Goal: Find specific page/section: Find specific page/section

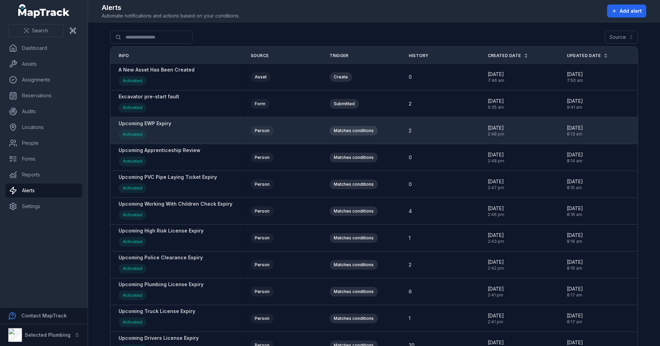
click at [160, 125] on strong "Upcoming EWP Expiry" at bounding box center [145, 123] width 53 height 7
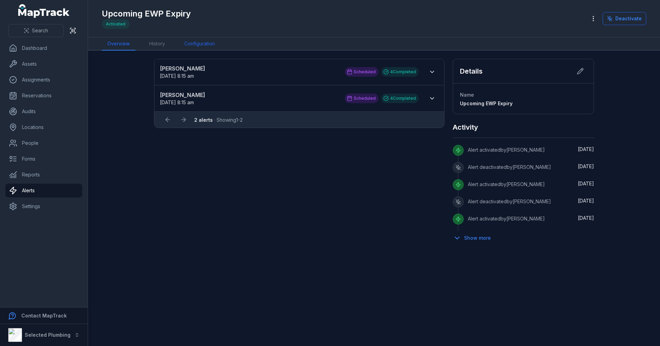
click at [207, 42] on link "Configuration" at bounding box center [200, 43] width 42 height 13
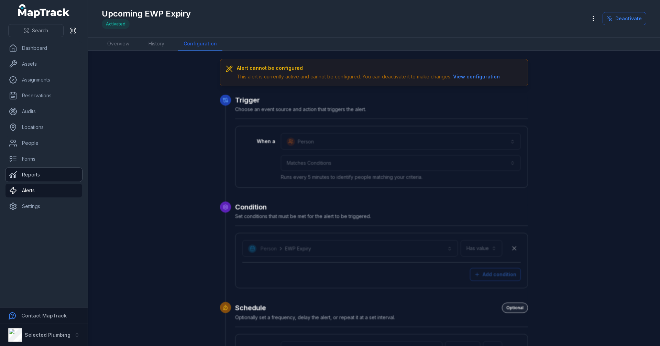
click at [42, 173] on link "Reports" at bounding box center [44, 175] width 77 height 14
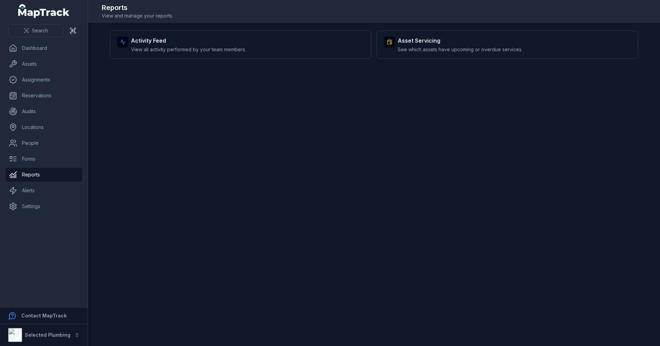
click at [332, 125] on main "Activity Feed View all activity performed by your team members. Asset Servicing…" at bounding box center [374, 184] width 572 height 324
click at [61, 269] on nav "Dashboard Assets Assignments Reservations Audits Locations People Forms Reports…" at bounding box center [44, 174] width 88 height 266
click at [68, 238] on nav "Dashboard Assets Assignments Reservations Audits Locations People Forms Reports…" at bounding box center [44, 174] width 88 height 266
click at [64, 229] on nav "Dashboard Assets Assignments Reservations Audits Locations People Forms Reports…" at bounding box center [44, 174] width 88 height 266
click at [356, 232] on main "Activity Feed View all activity performed by your team members. Asset Servicing…" at bounding box center [374, 184] width 572 height 324
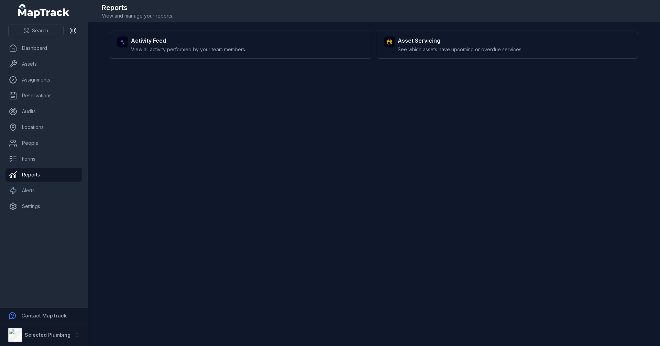
click at [70, 248] on nav "Dashboard Assets Assignments Reservations Audits Locations People Forms Reports…" at bounding box center [44, 174] width 88 height 266
click at [52, 50] on link "Dashboard" at bounding box center [44, 48] width 77 height 14
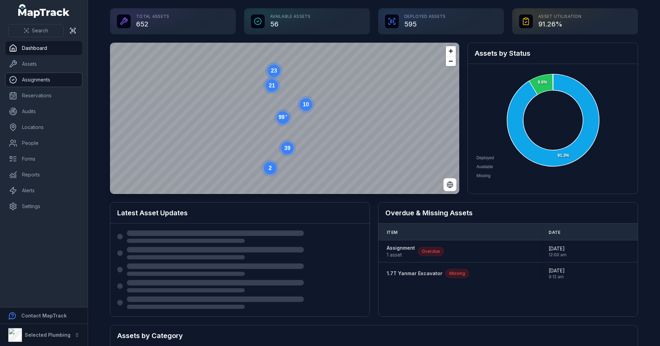
click at [51, 77] on link "Assignments" at bounding box center [44, 80] width 77 height 14
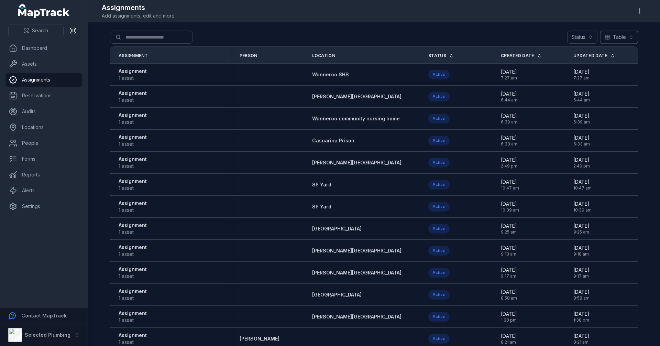
click at [624, 35] on button "Table *****" at bounding box center [619, 37] width 38 height 13
click at [620, 67] on span "Calendar" at bounding box center [615, 67] width 21 height 7
